Goal: Task Accomplishment & Management: Complete application form

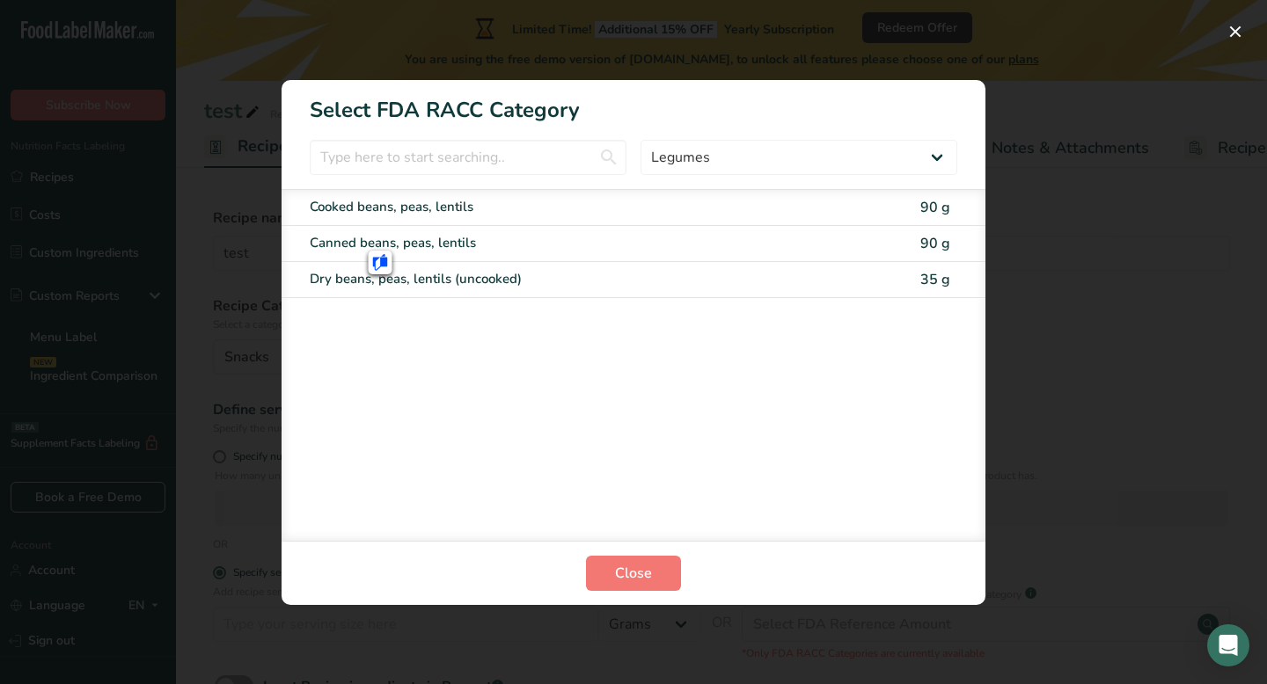
select select "15"
click at [1232, 37] on button "RACC Category Selection Modal" at bounding box center [1235, 32] width 28 height 28
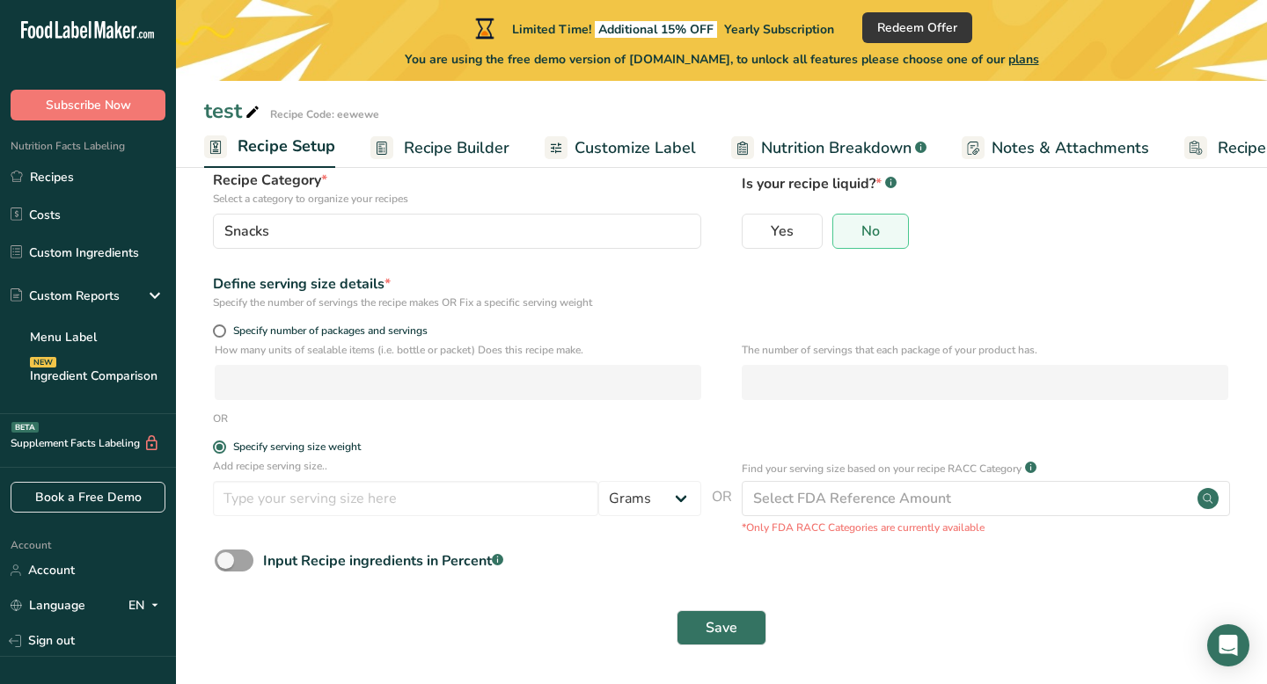
click at [530, 312] on form "Recipe name * test Recipe code .a-a{fill:#347362;}.b-a{fill:#fff;} eewewe Recip…" at bounding box center [721, 369] width 1034 height 574
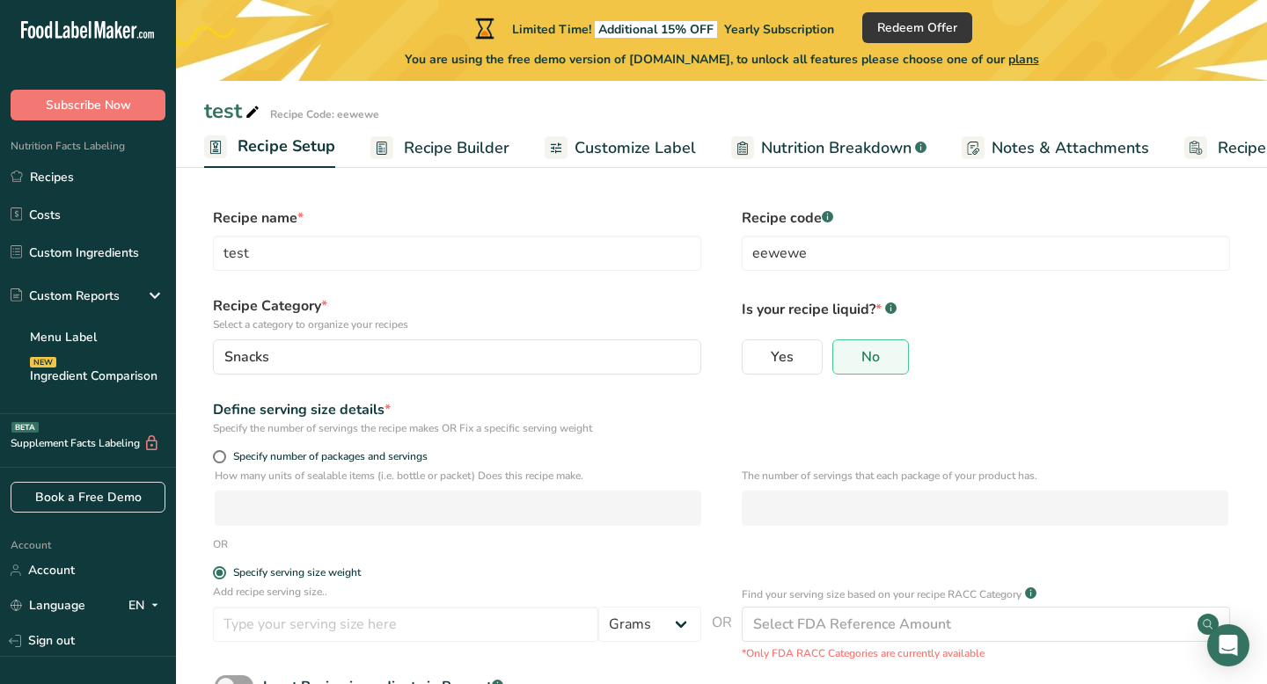
click at [466, 186] on section "Recipe name * test Recipe code .a-a{fill:#347362;}.b-a{fill:#fff;} eewewe Recip…" at bounding box center [721, 491] width 1091 height 638
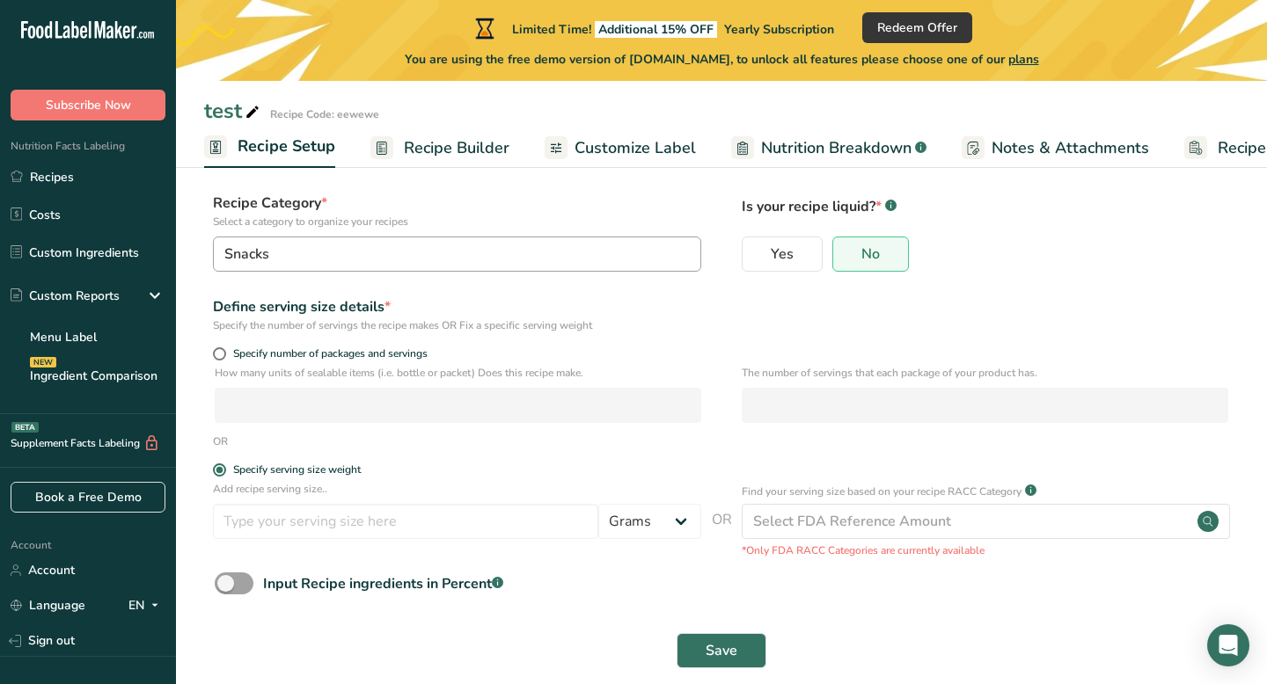
scroll to position [104, 0]
click at [348, 330] on div "Specify the number of servings the recipe makes OR Fix a specific serving weight" at bounding box center [457, 325] width 488 height 16
click at [318, 259] on div "Snacks" at bounding box center [451, 253] width 455 height 21
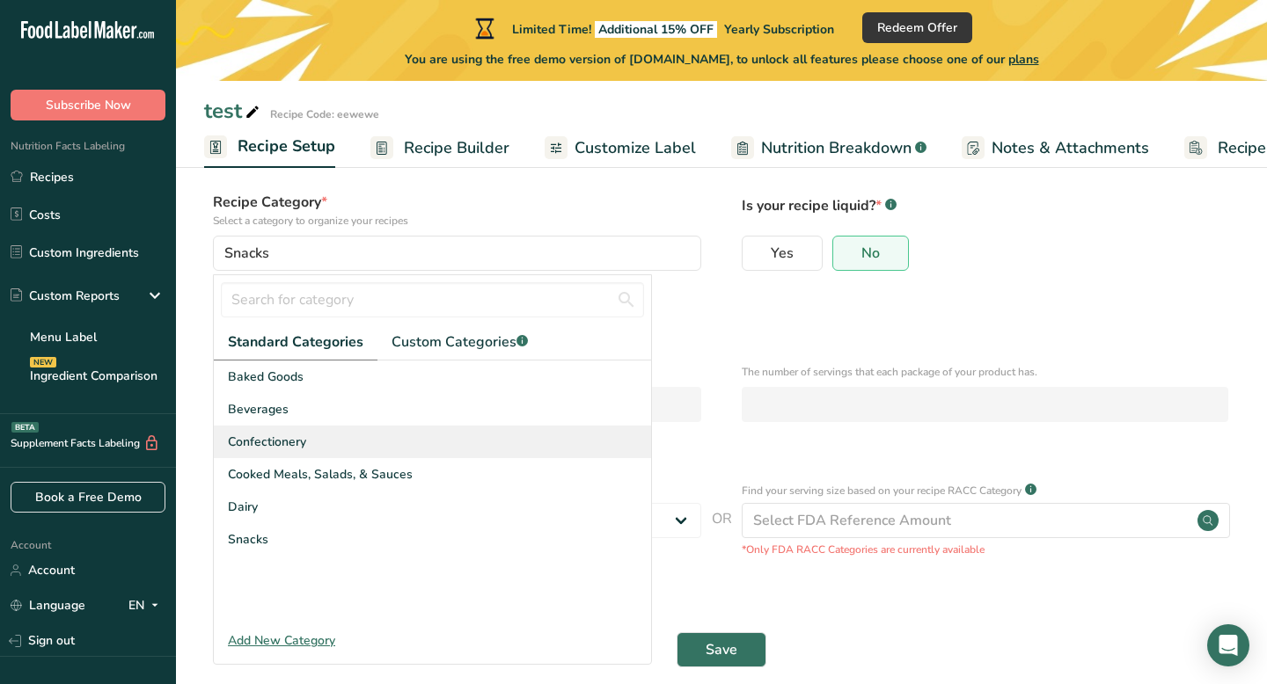
click at [400, 437] on div "Confectionery" at bounding box center [432, 442] width 437 height 33
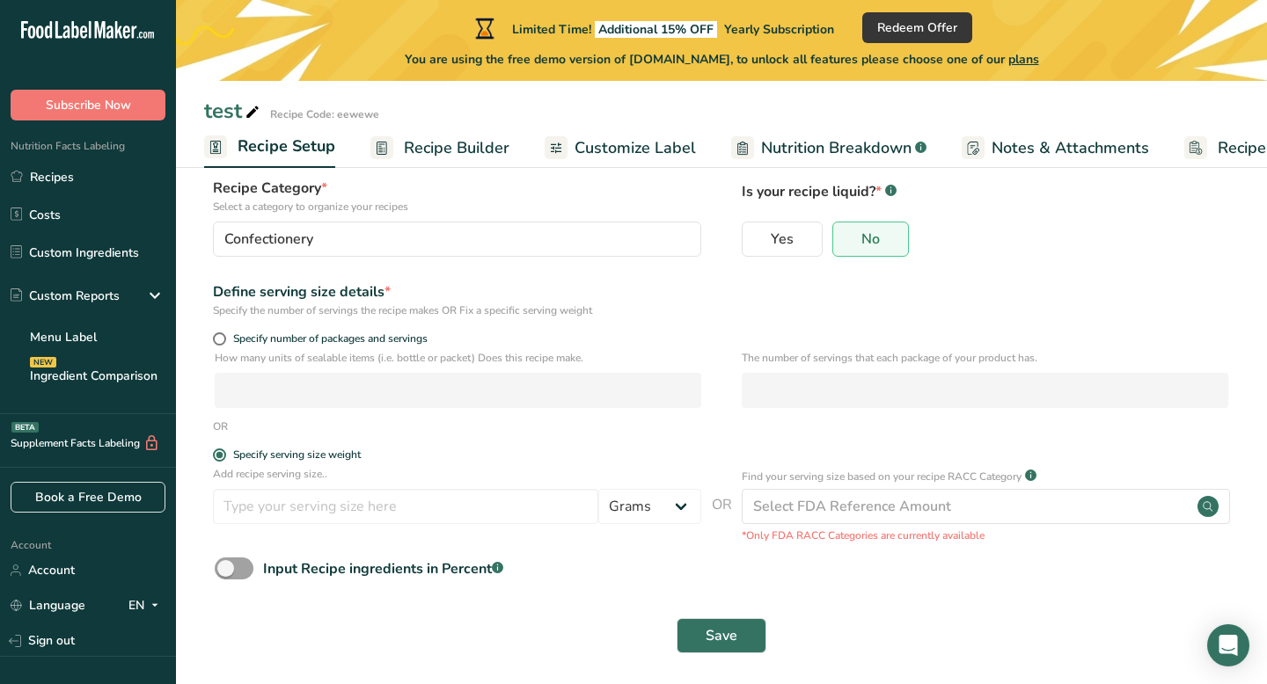
scroll to position [126, 0]
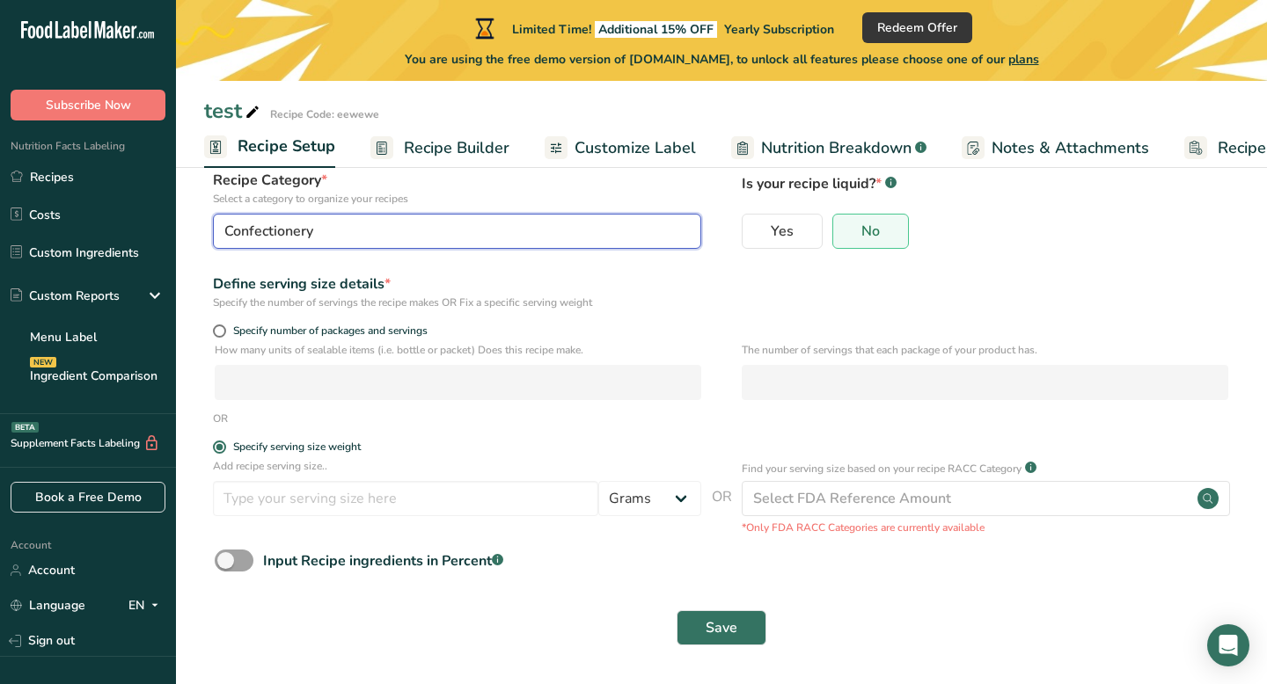
click at [553, 232] on div "Confectionery" at bounding box center [451, 231] width 455 height 21
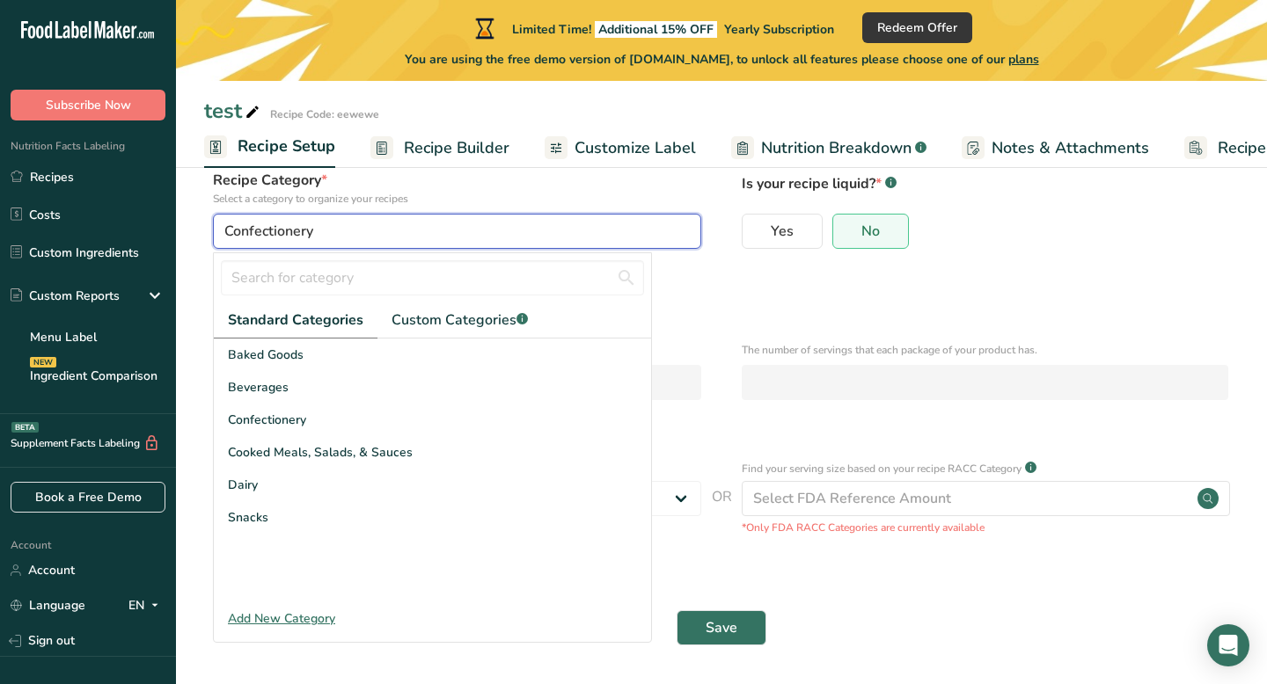
click at [553, 235] on div "Confectionery" at bounding box center [451, 231] width 455 height 21
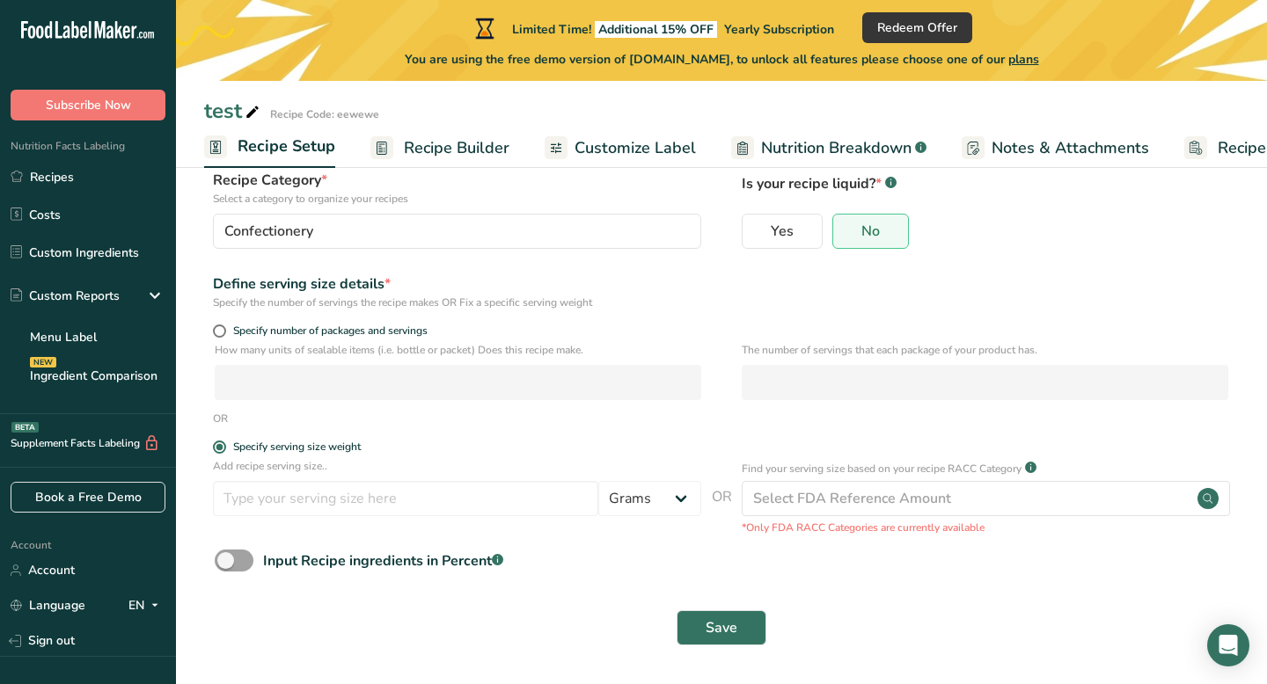
click at [758, 303] on div "Define serving size details * Specify the number of servings the recipe makes O…" at bounding box center [721, 292] width 1034 height 37
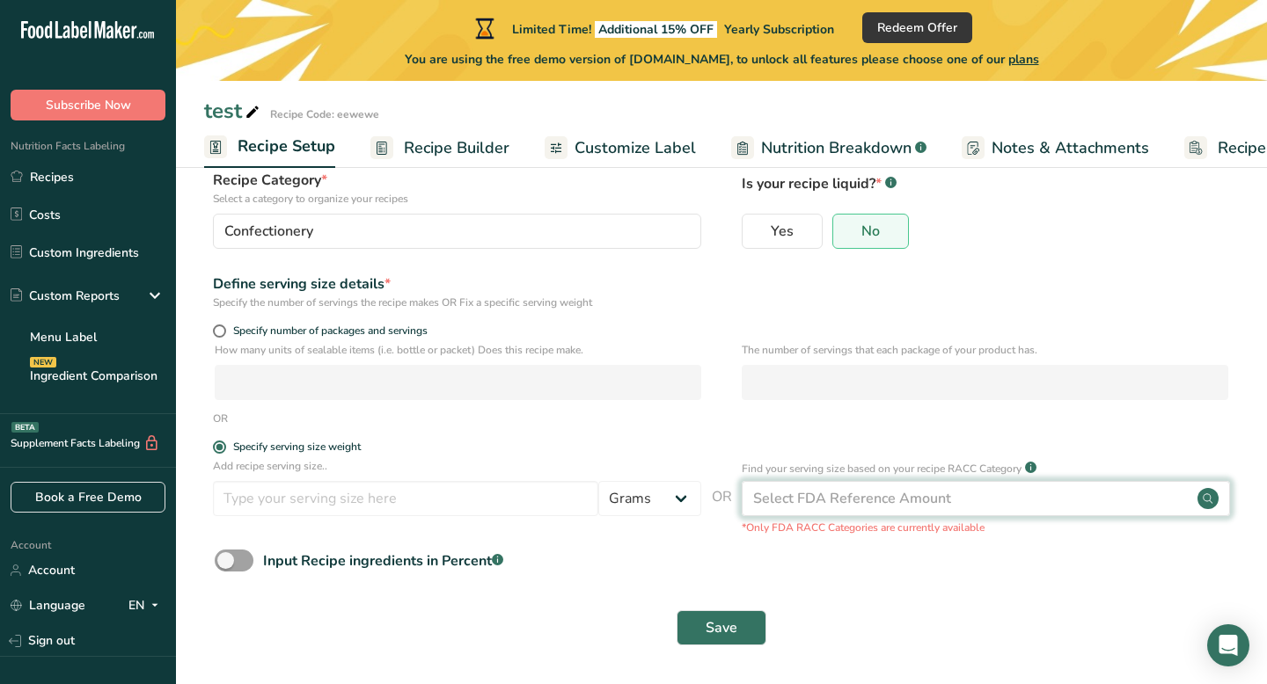
click at [819, 511] on div "Select FDA Reference Amount" at bounding box center [986, 498] width 488 height 35
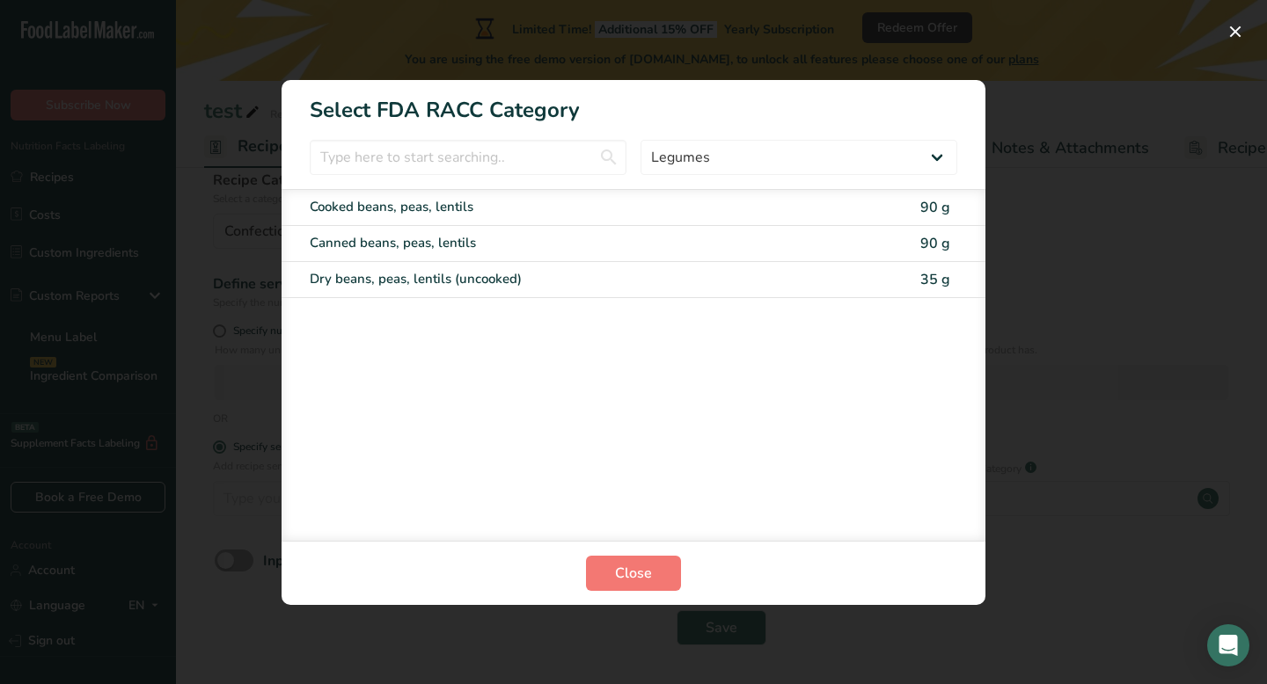
click at [1193, 235] on div "RACC Category Selection Modal" at bounding box center [633, 342] width 1267 height 684
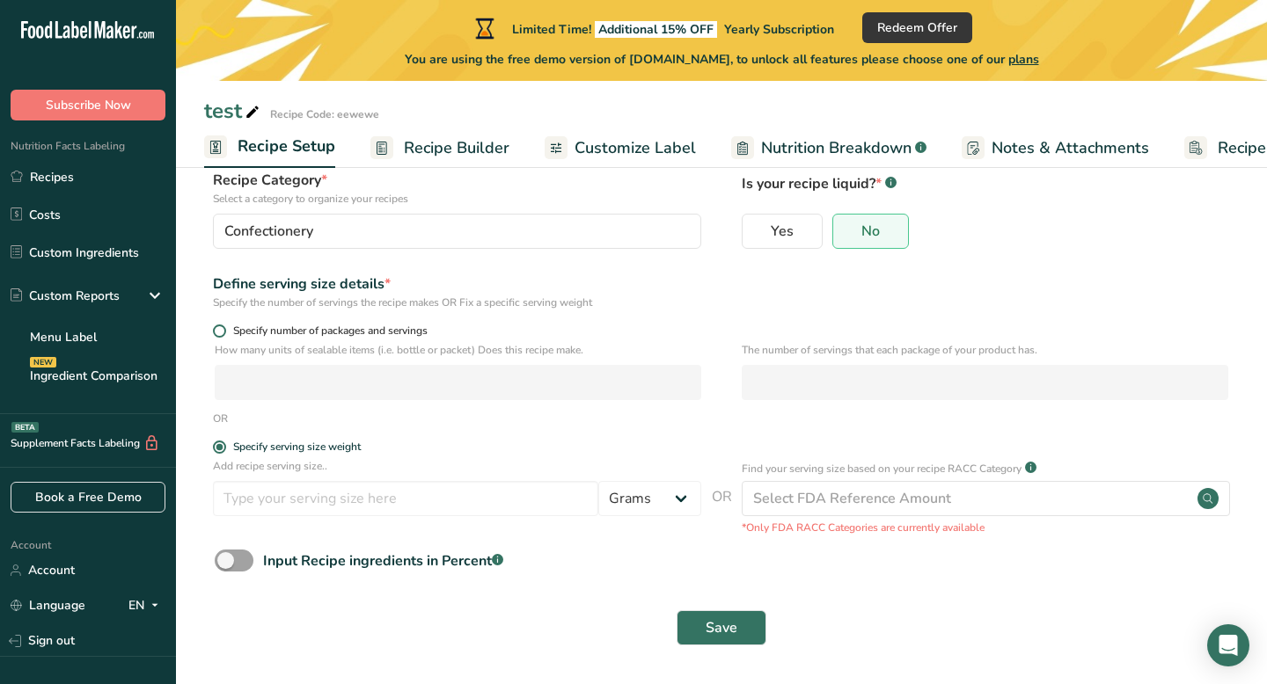
click at [217, 335] on span at bounding box center [219, 331] width 13 height 13
click at [217, 335] on input "Specify number of packages and servings" at bounding box center [218, 330] width 11 height 11
radio input "true"
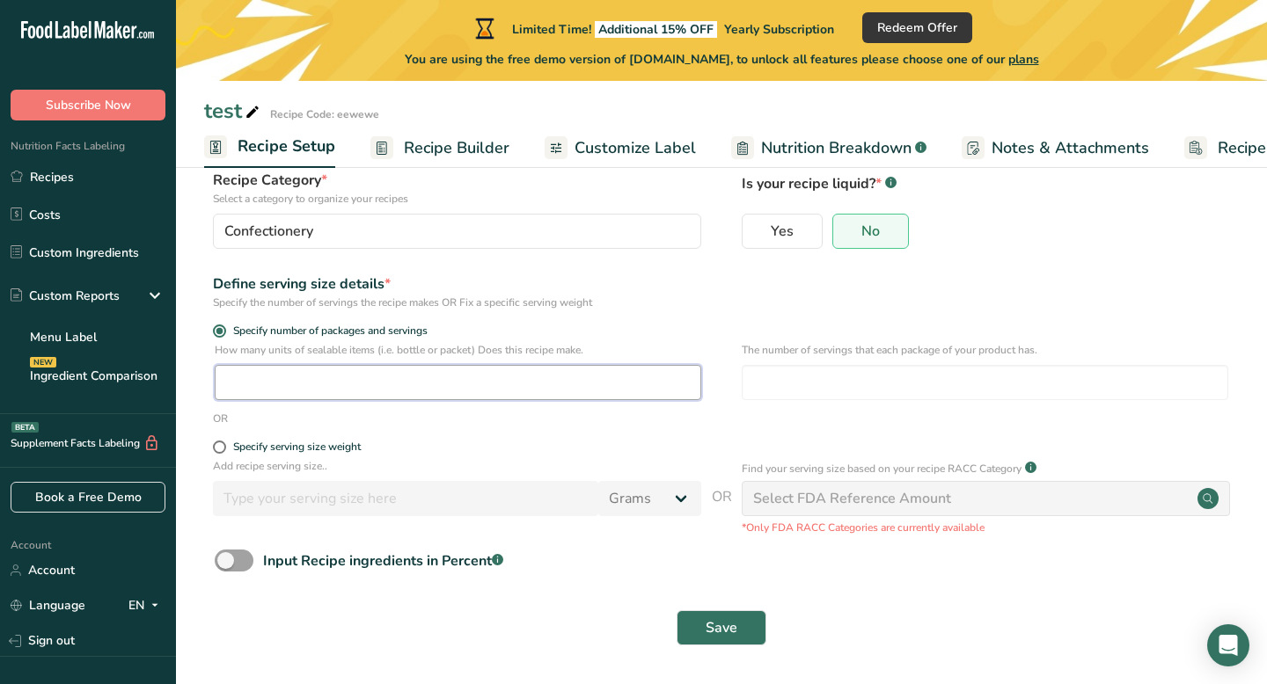
click at [263, 395] on input "number" at bounding box center [458, 382] width 486 height 35
click at [218, 448] on span at bounding box center [219, 447] width 13 height 13
click at [218, 448] on input "Specify serving size weight" at bounding box center [218, 447] width 11 height 11
radio input "true"
radio input "false"
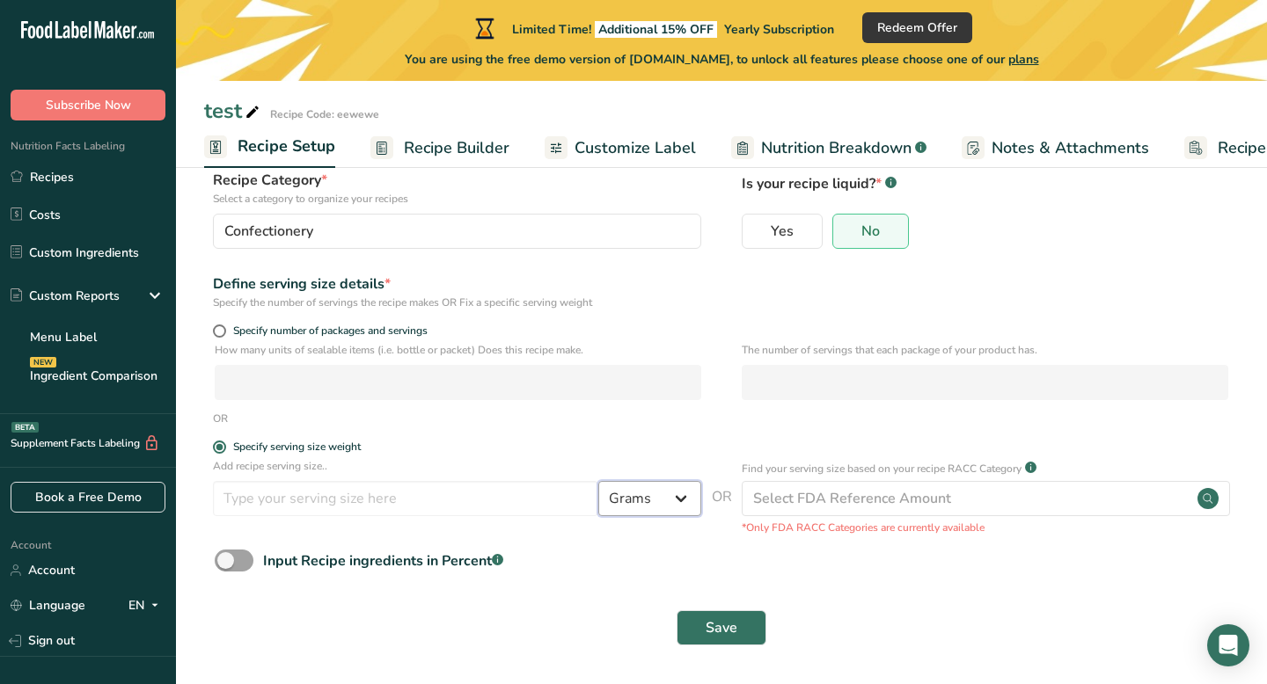
click at [645, 495] on select "Grams kg mg mcg lb oz l mL fl oz tbsp tsp cup qt gallon" at bounding box center [649, 498] width 103 height 35
click at [633, 490] on select "Grams kg mg mcg lb oz l mL fl oz tbsp tsp cup qt gallon" at bounding box center [649, 498] width 103 height 35
click at [485, 513] on input "number" at bounding box center [405, 498] width 385 height 35
click at [647, 508] on select "Grams kg mg mcg lb oz l mL fl oz tbsp tsp cup qt gallon" at bounding box center [649, 498] width 103 height 35
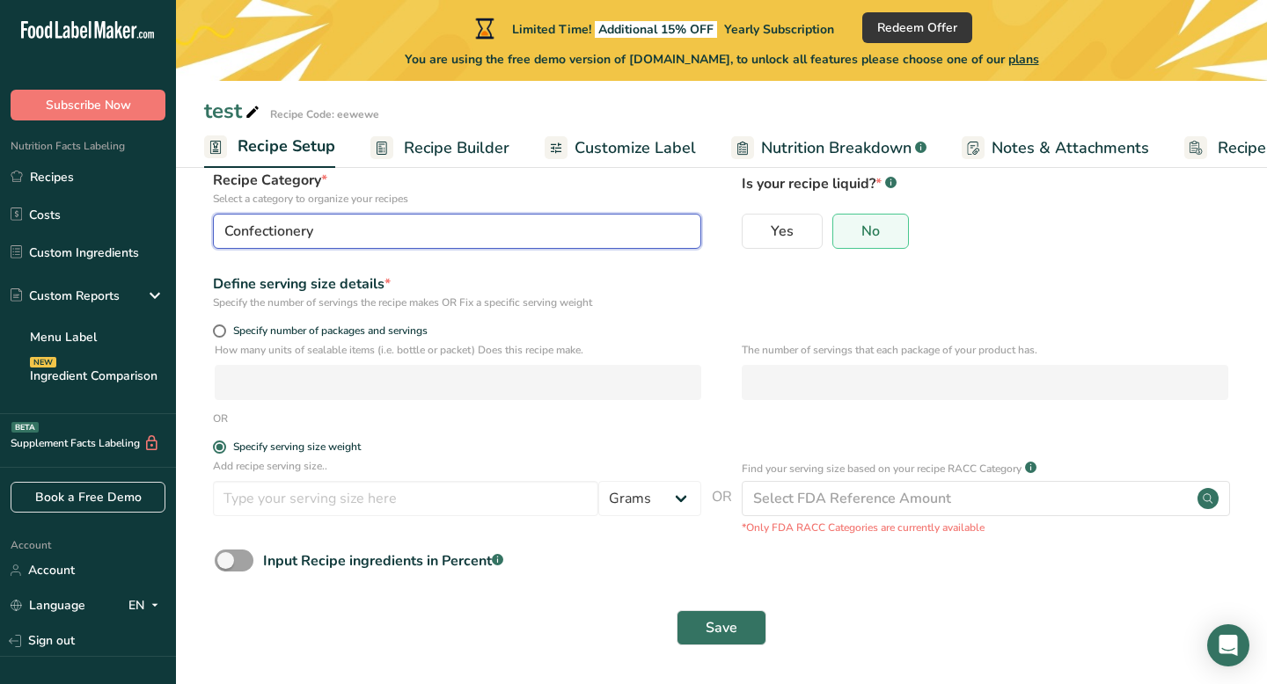
click at [507, 239] on div "Confectionery" at bounding box center [451, 231] width 455 height 21
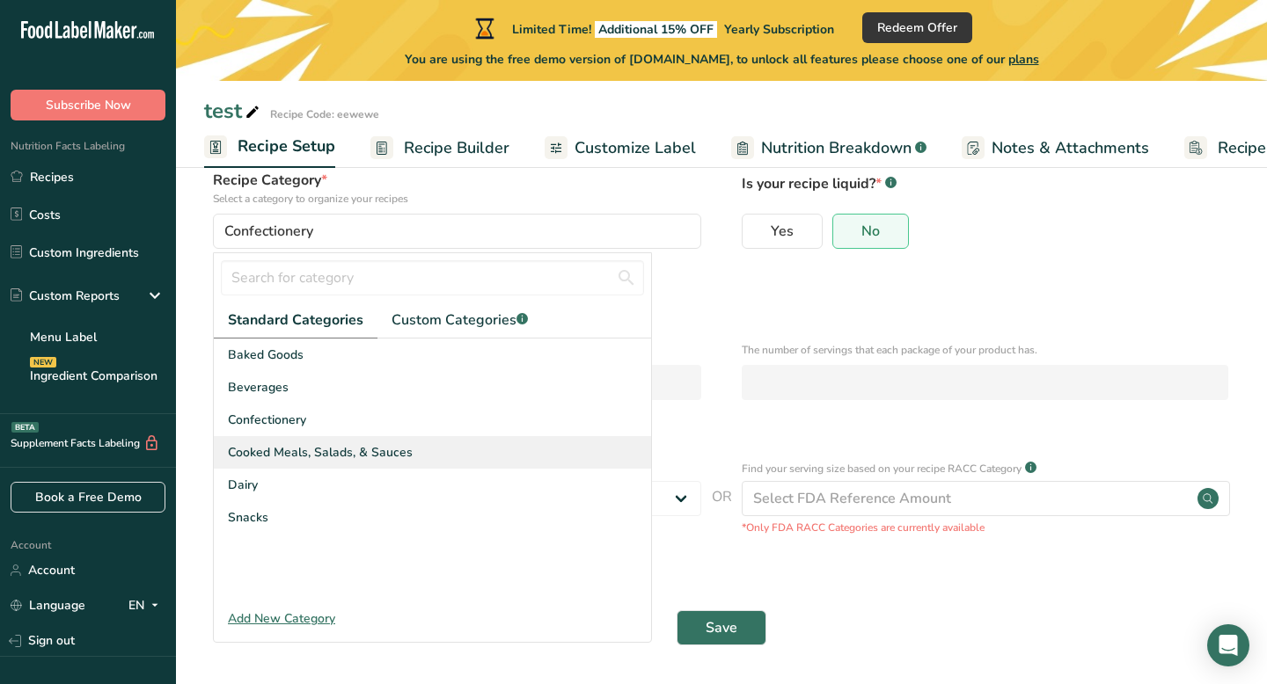
click at [368, 445] on span "Cooked Meals, Salads, & Sauces" at bounding box center [320, 452] width 185 height 18
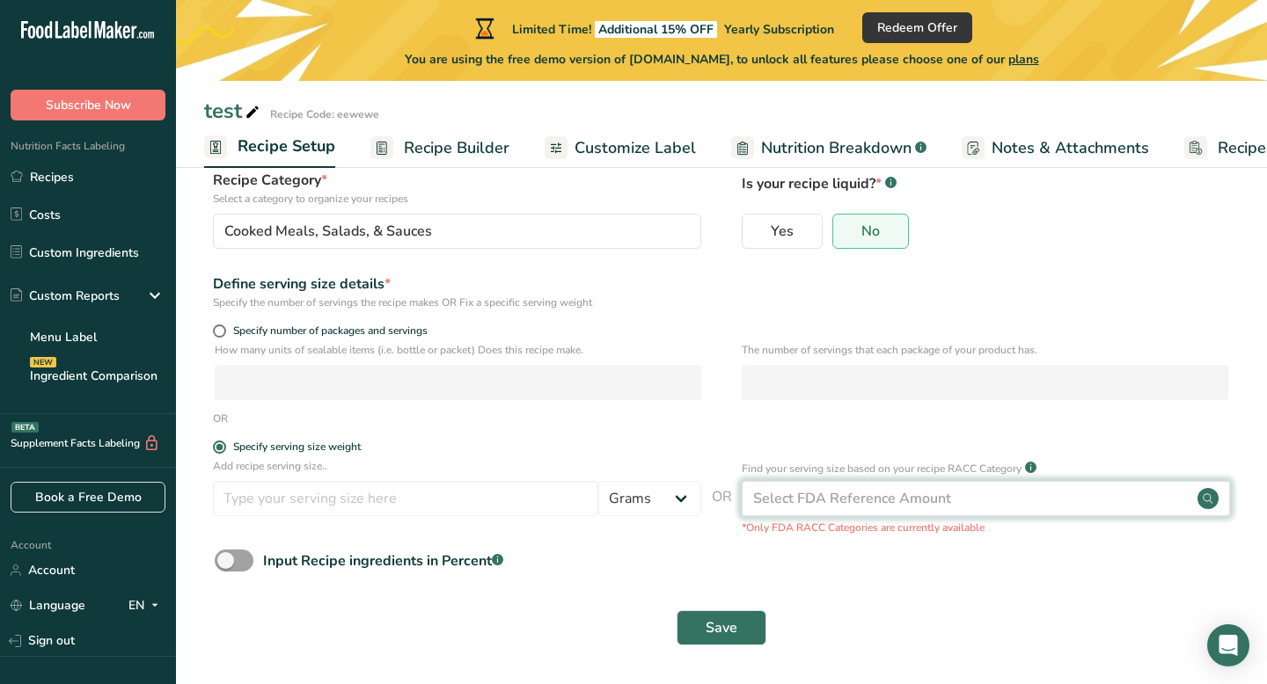
click at [1031, 499] on div "Select FDA Reference Amount" at bounding box center [986, 498] width 488 height 35
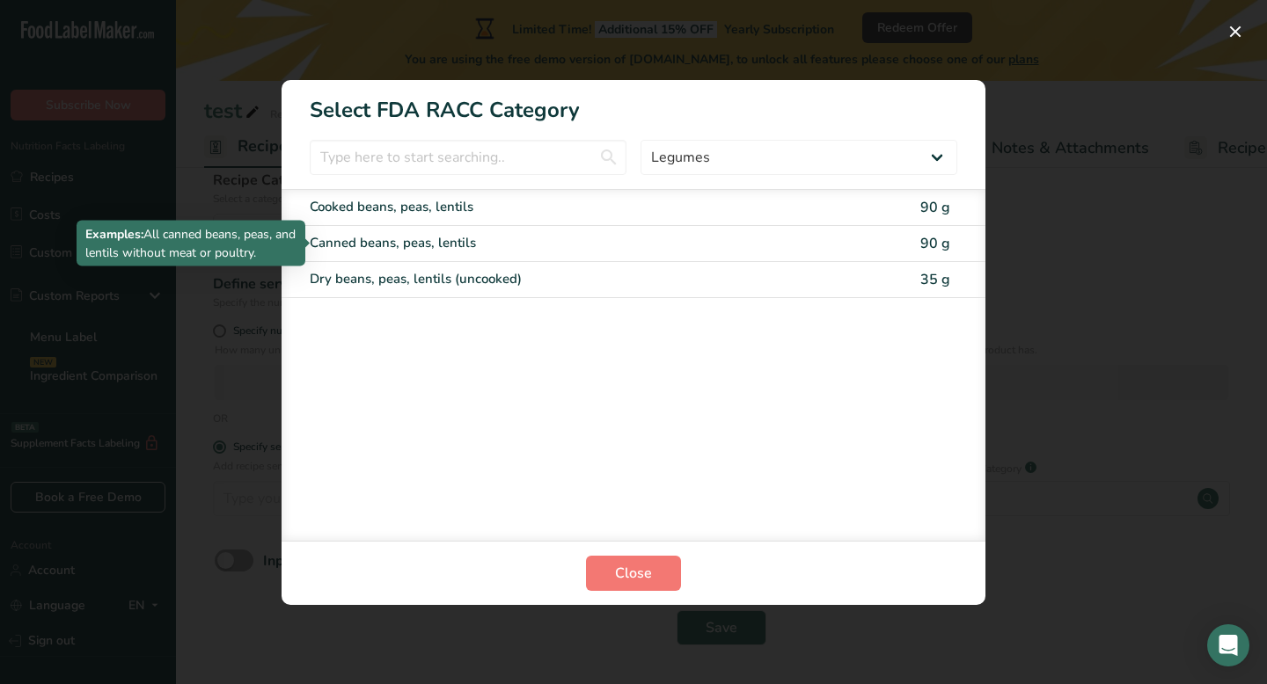
click at [749, 245] on div "Canned beans, peas, lentils" at bounding box center [560, 243] width 500 height 20
type input "90"
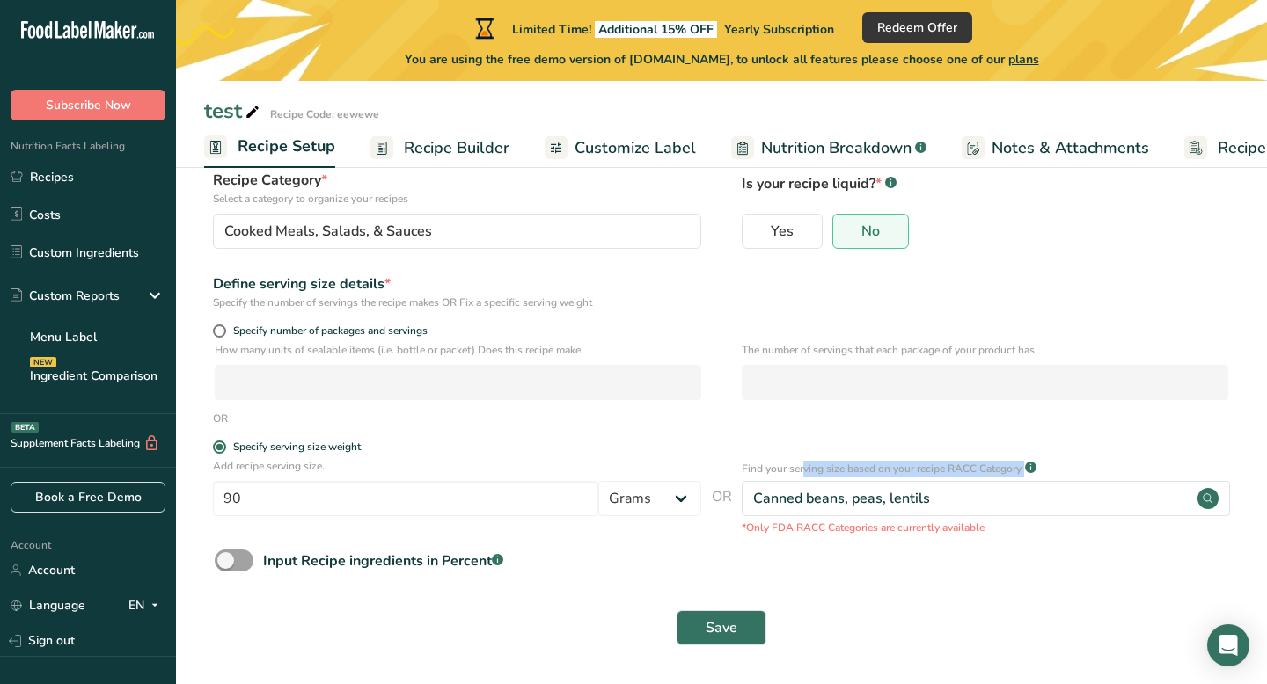
drag, startPoint x: 741, startPoint y: 464, endPoint x: 1028, endPoint y: 471, distance: 287.7
click at [1028, 471] on div "Add recipe serving size.. 90 Grams kg mg mcg lb oz l mL fl oz tbsp tsp cup qt g…" at bounding box center [721, 496] width 1034 height 77
copy div "Find your serving size based on your recipe RACC Category .a-a{fill:#347362;}.b…"
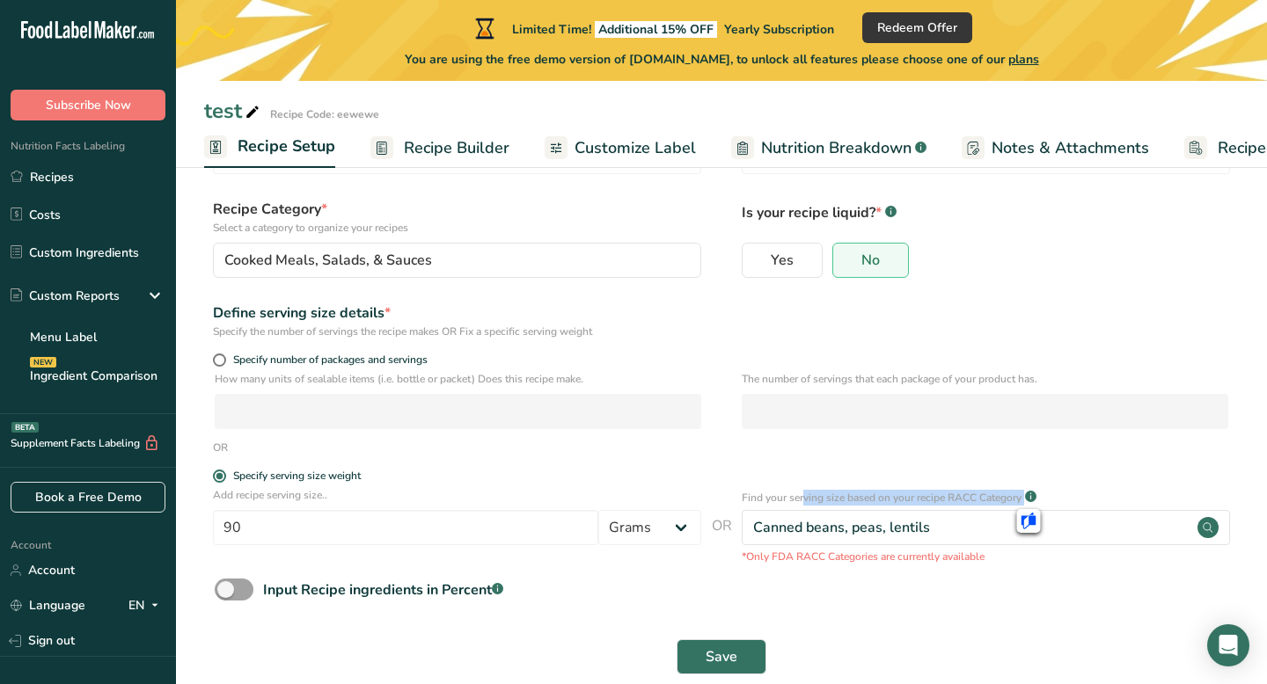
scroll to position [104, 0]
